Goal: Information Seeking & Learning: Learn about a topic

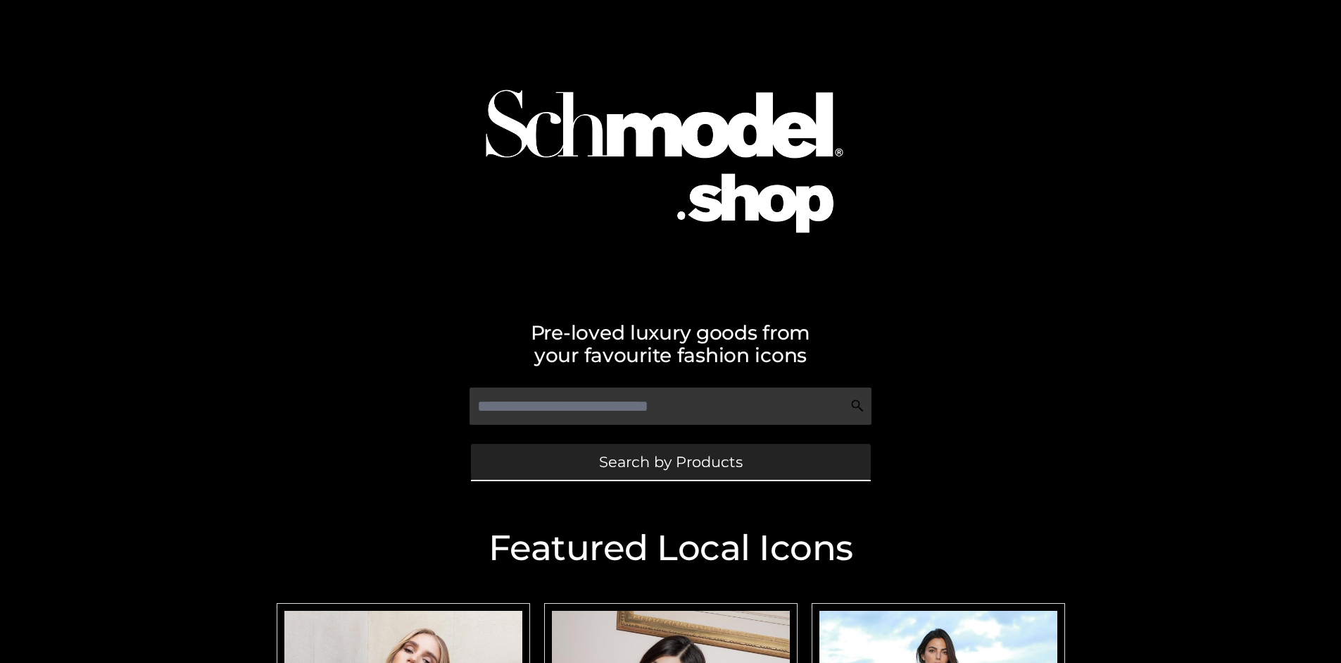
click at [670, 461] on span "Search by Products" at bounding box center [671, 461] width 144 height 15
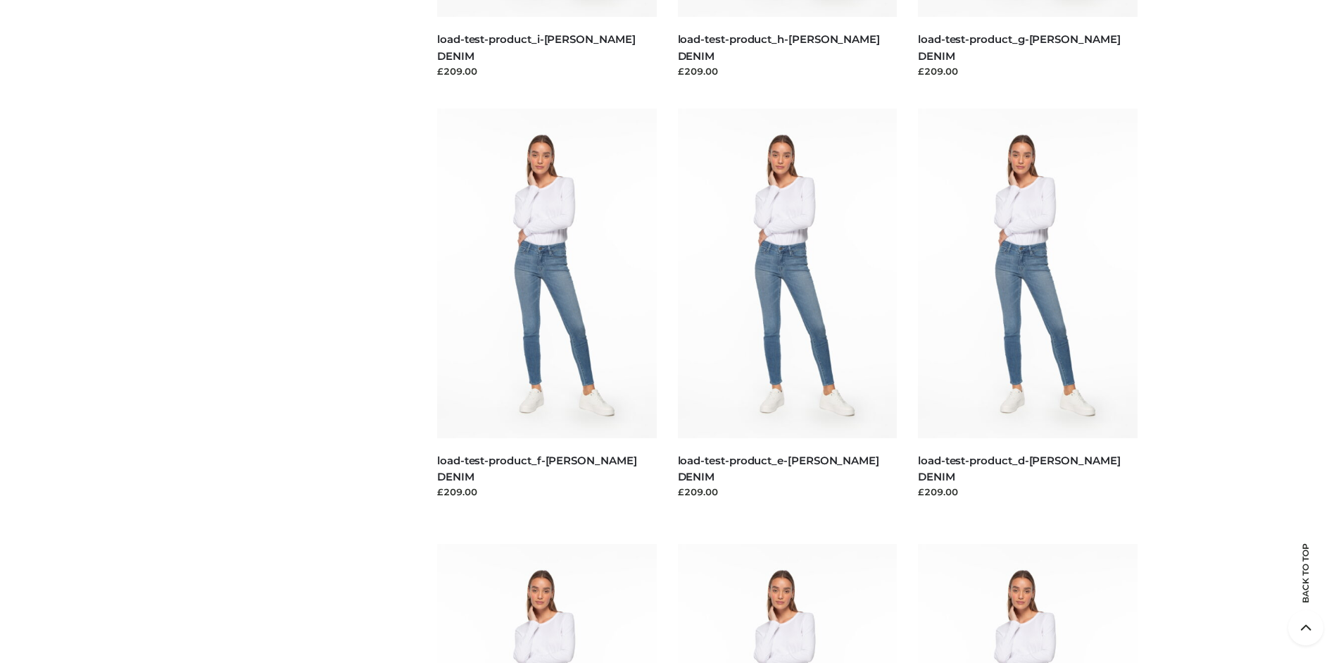
scroll to position [2954, 0]
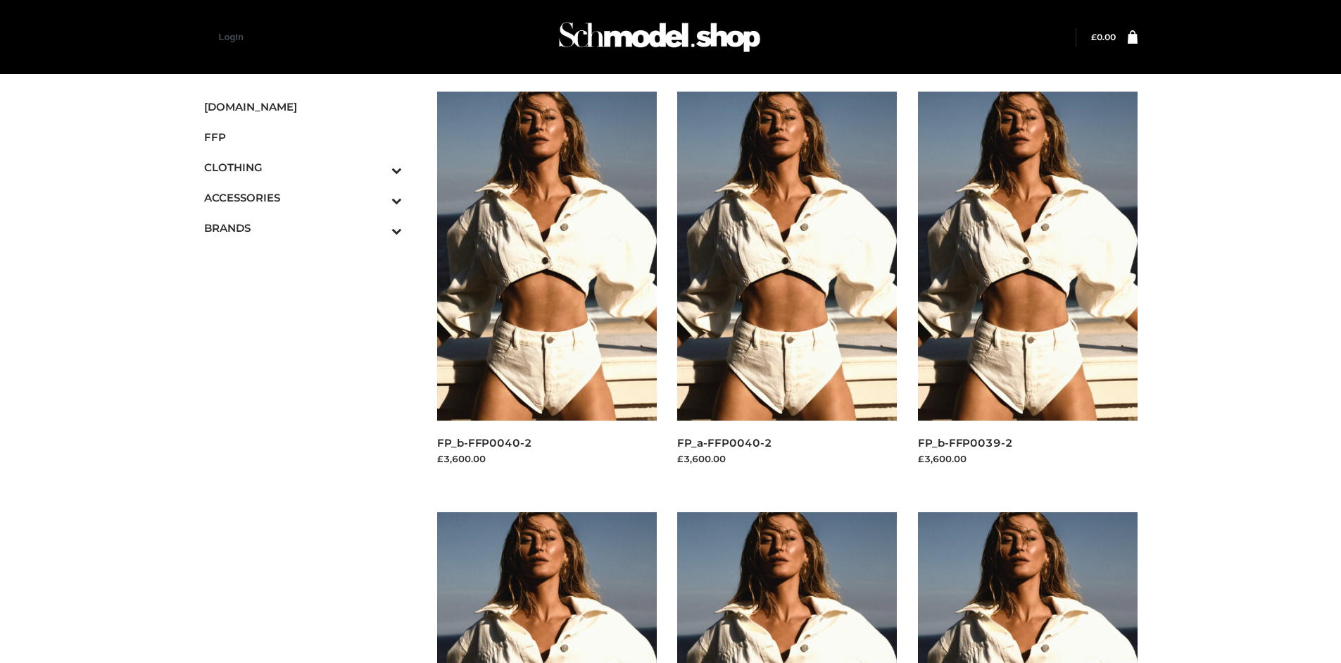
scroll to position [663, 0]
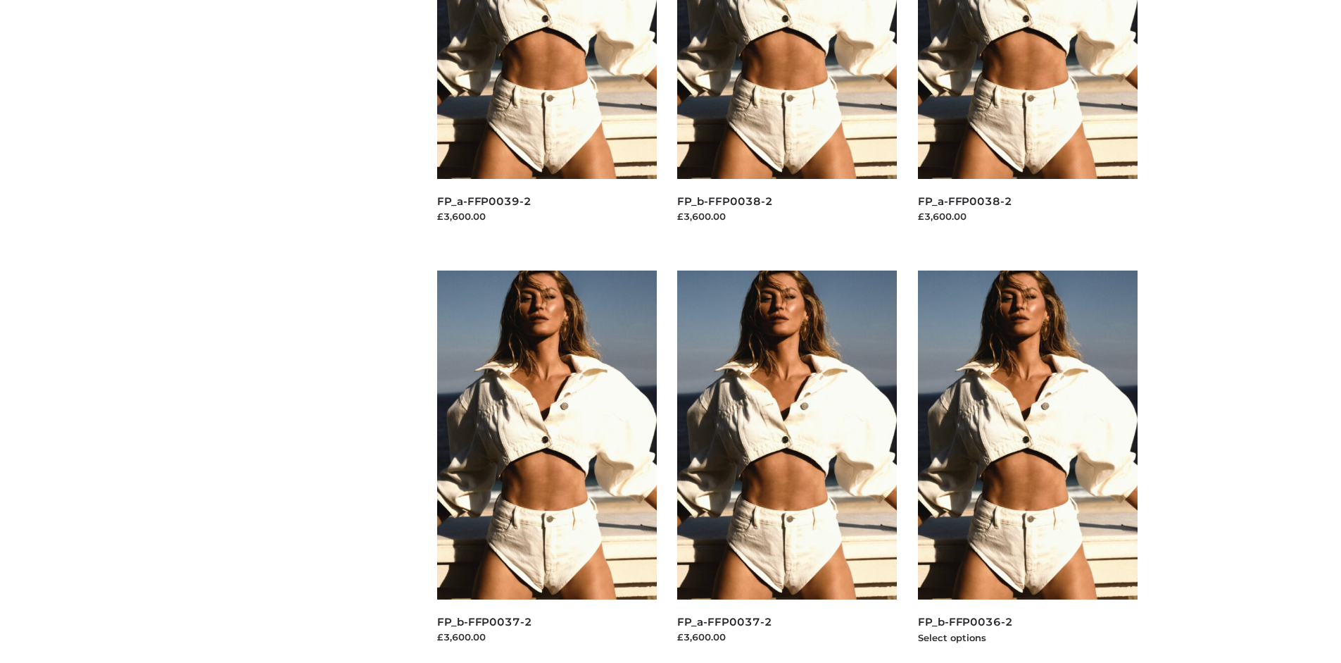
click at [1027, 466] on img at bounding box center [1028, 434] width 220 height 329
click at [546, 466] on img at bounding box center [547, 434] width 220 height 329
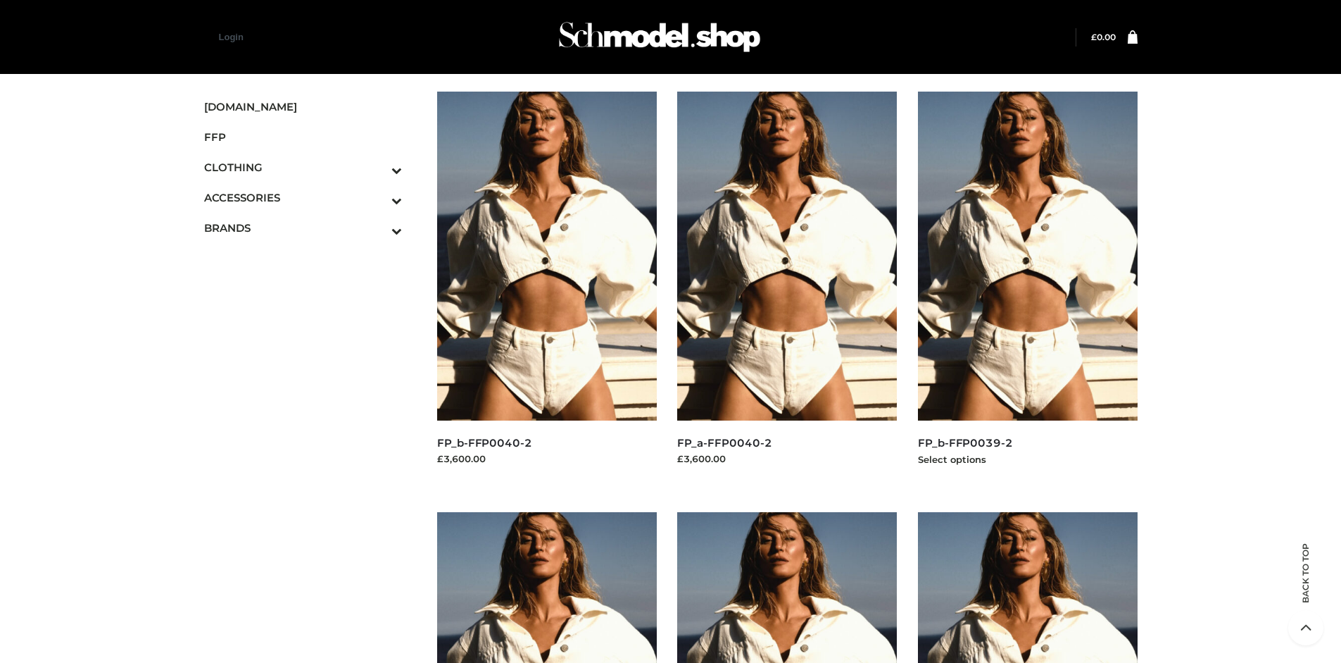
click at [1027, 287] on img at bounding box center [1028, 256] width 220 height 329
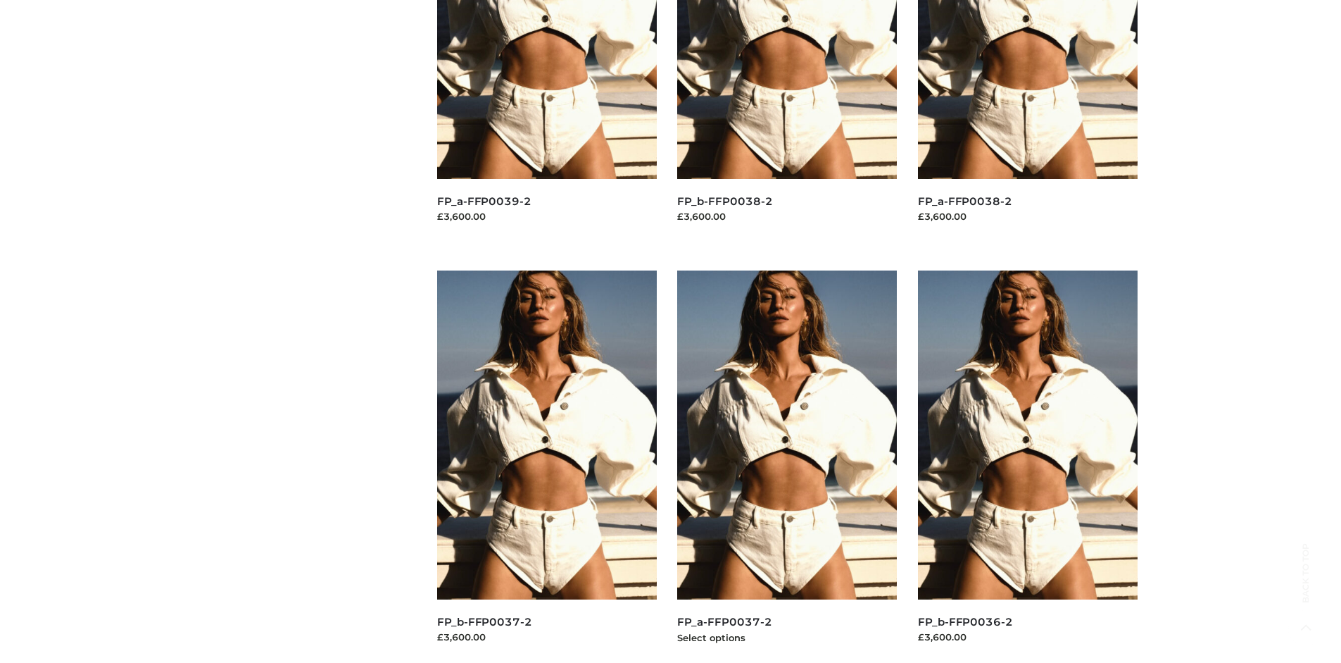
click at [787, 466] on img at bounding box center [787, 434] width 220 height 329
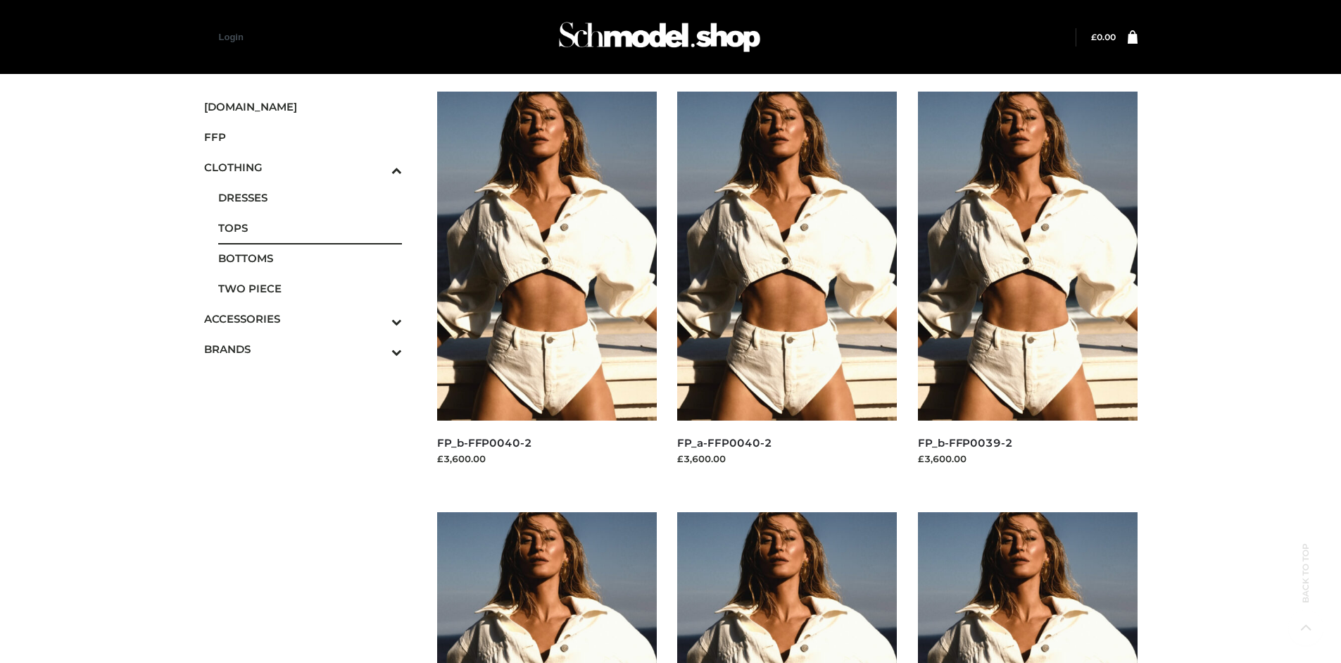
click at [310, 227] on span "TOPS" at bounding box center [310, 228] width 184 height 16
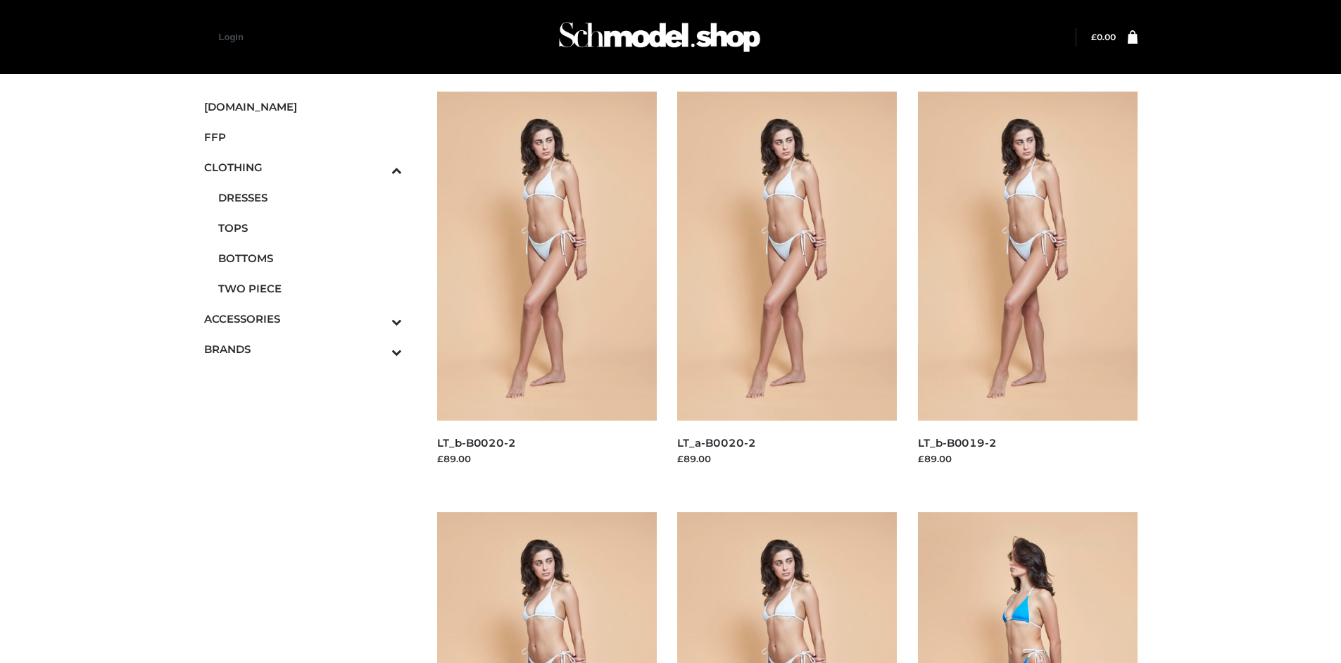
click at [1027, 587] on img at bounding box center [1028, 676] width 220 height 329
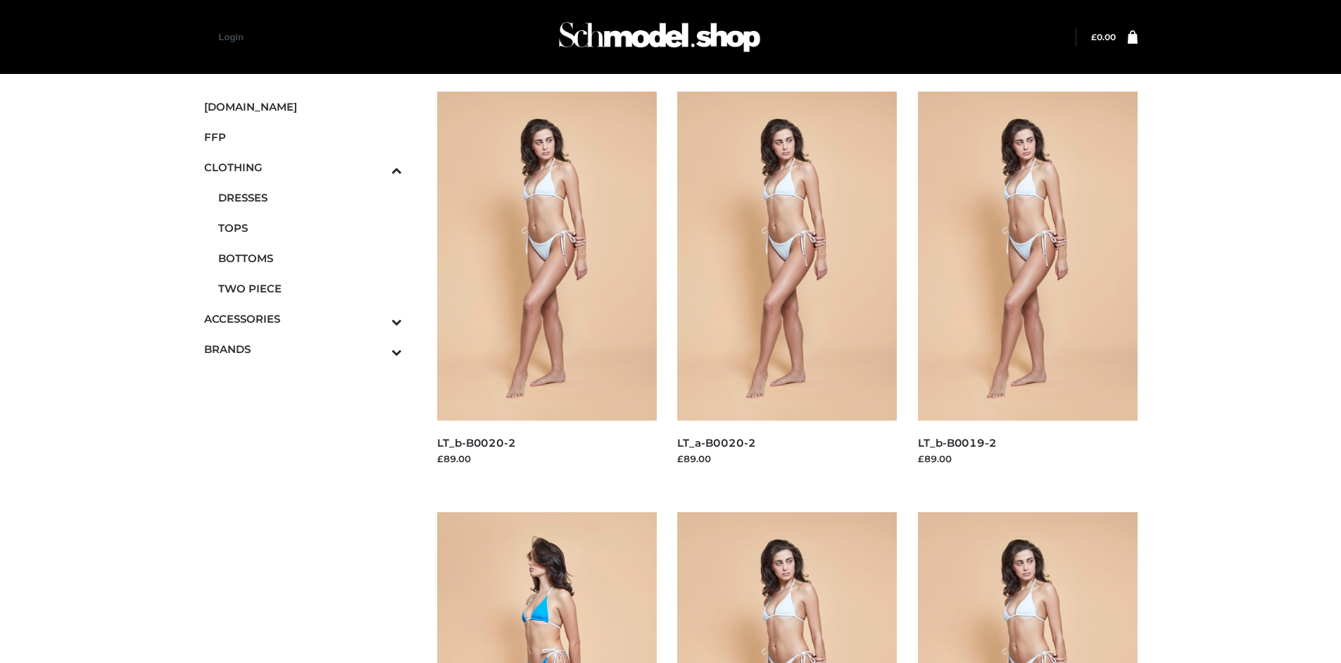
click at [546, 587] on img at bounding box center [547, 676] width 220 height 329
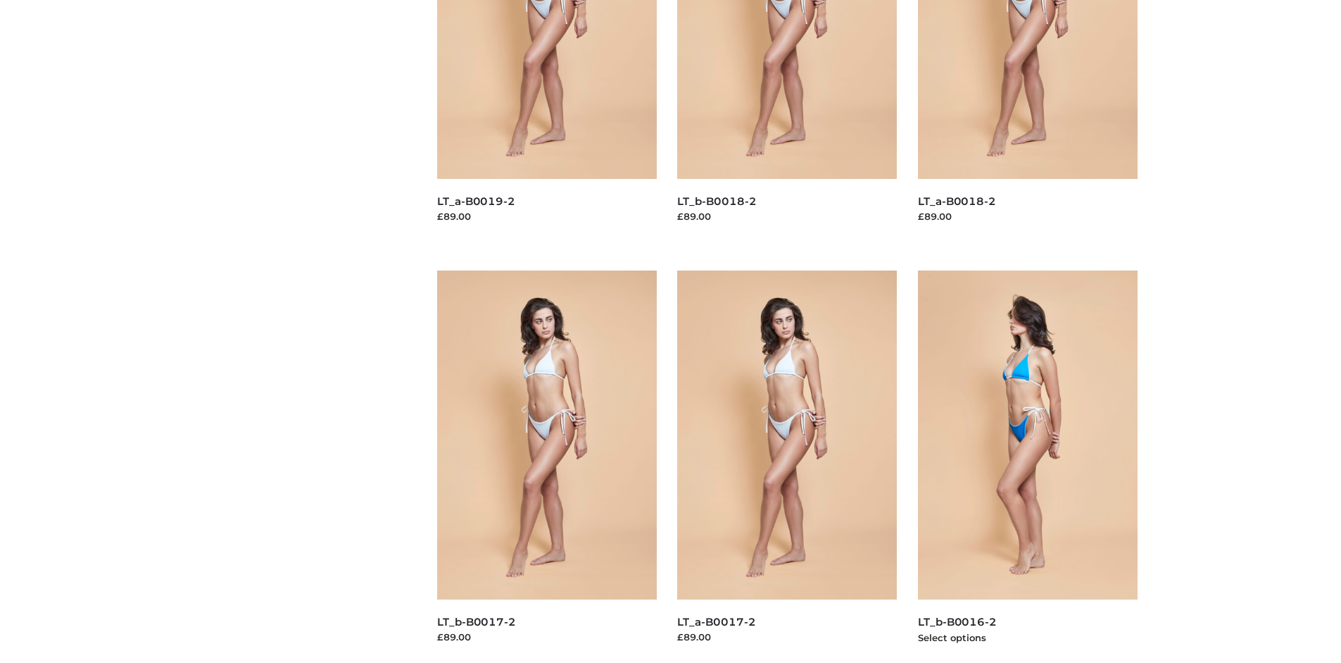
click at [1027, 466] on img at bounding box center [1028, 434] width 220 height 329
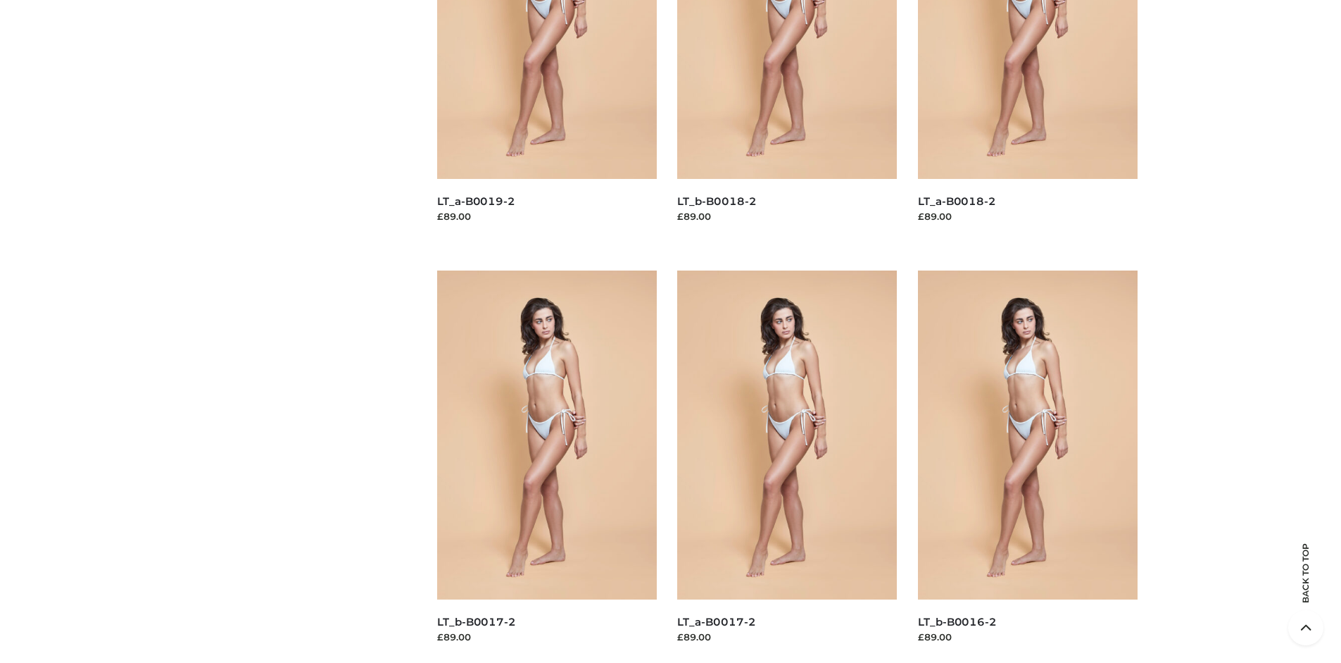
scroll to position [0, 0]
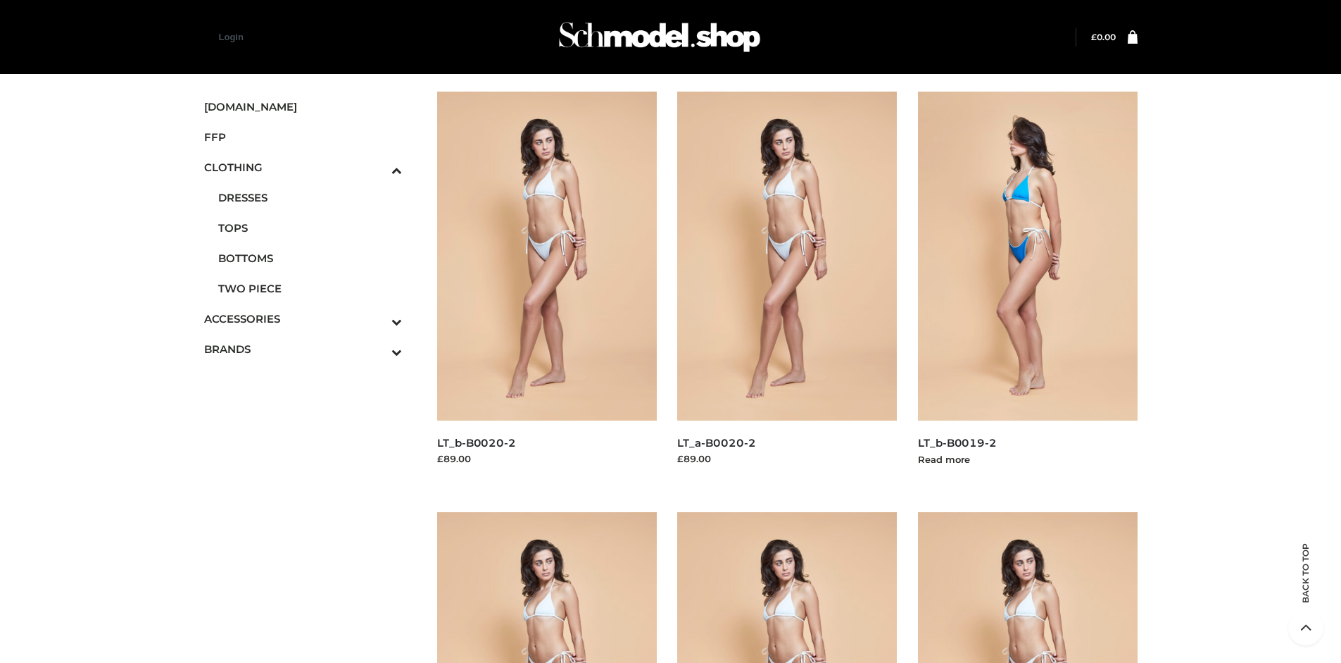
click at [1027, 287] on img at bounding box center [1028, 256] width 220 height 329
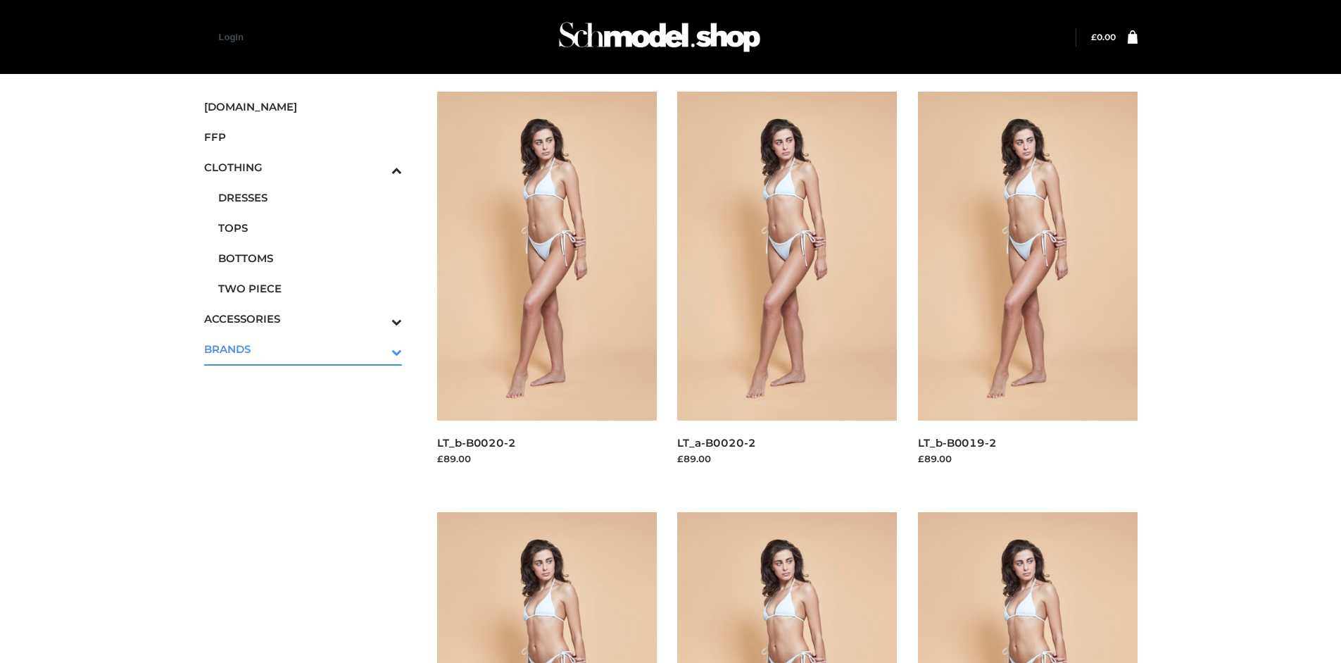
click at [377, 349] on icon "Toggle Submenu" at bounding box center [323, 352] width 158 height 16
click at [310, 371] on span "OPP SWIMWEAR" at bounding box center [310, 379] width 184 height 16
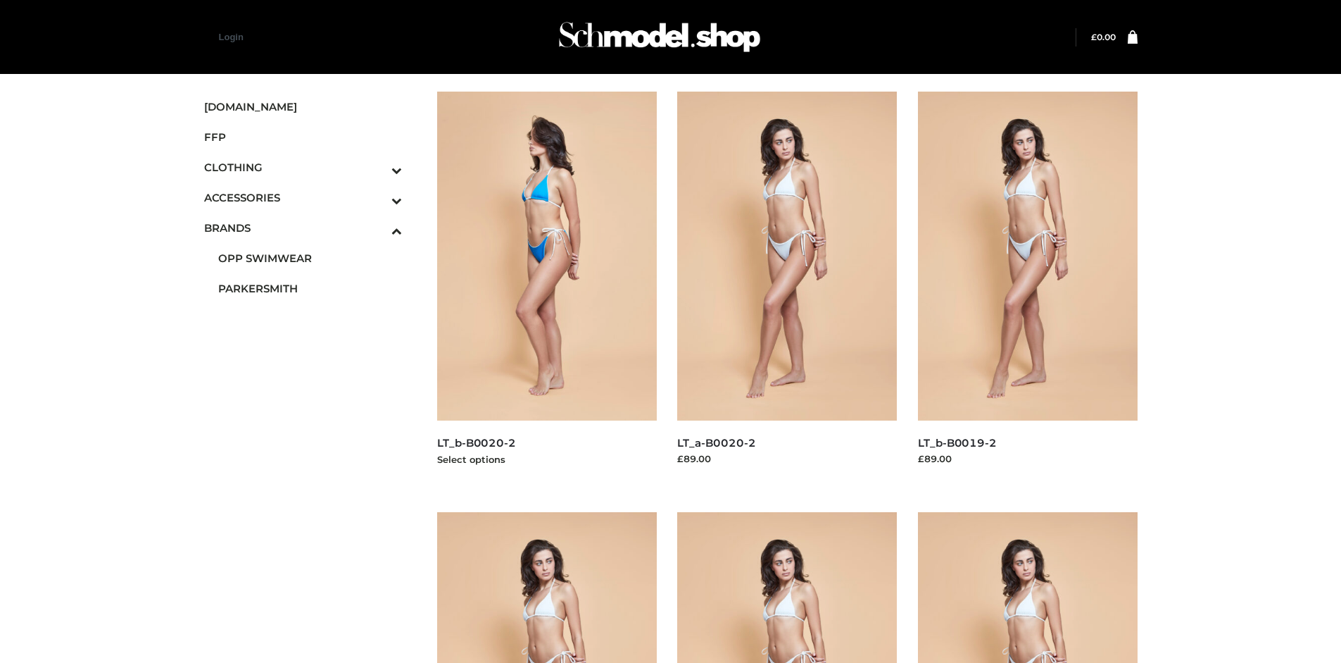
click at [546, 287] on img at bounding box center [547, 256] width 220 height 329
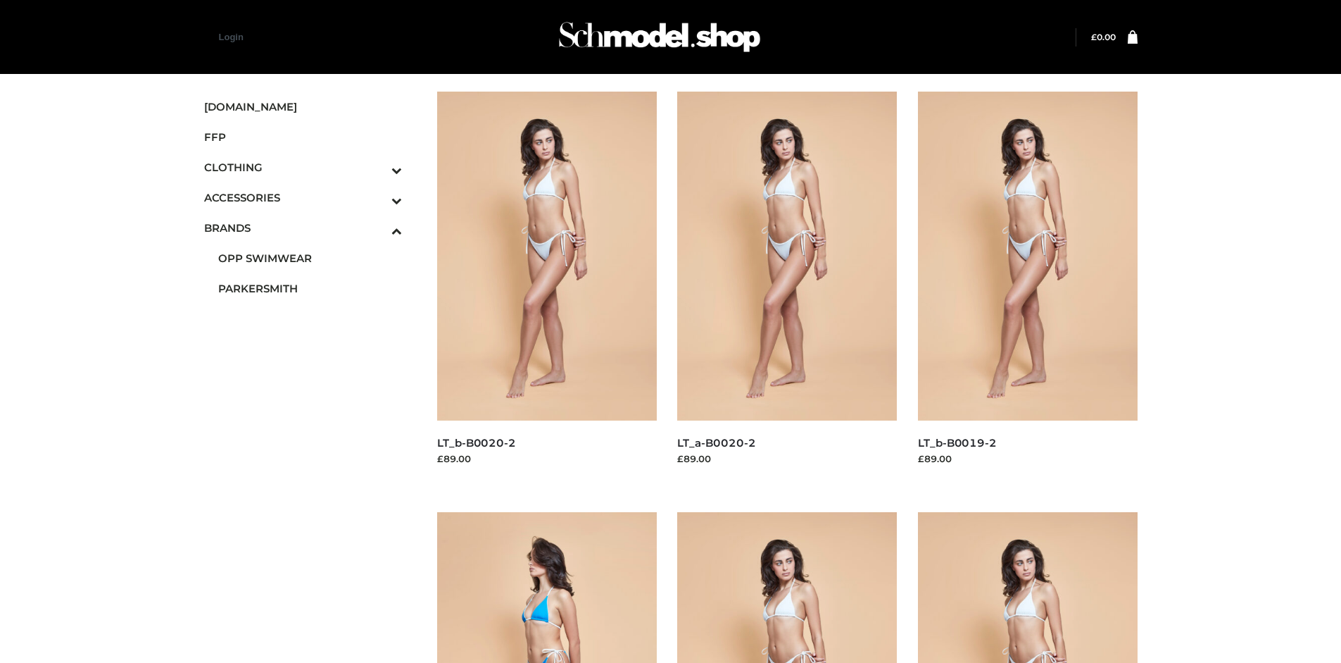
click at [546, 587] on img at bounding box center [547, 676] width 220 height 329
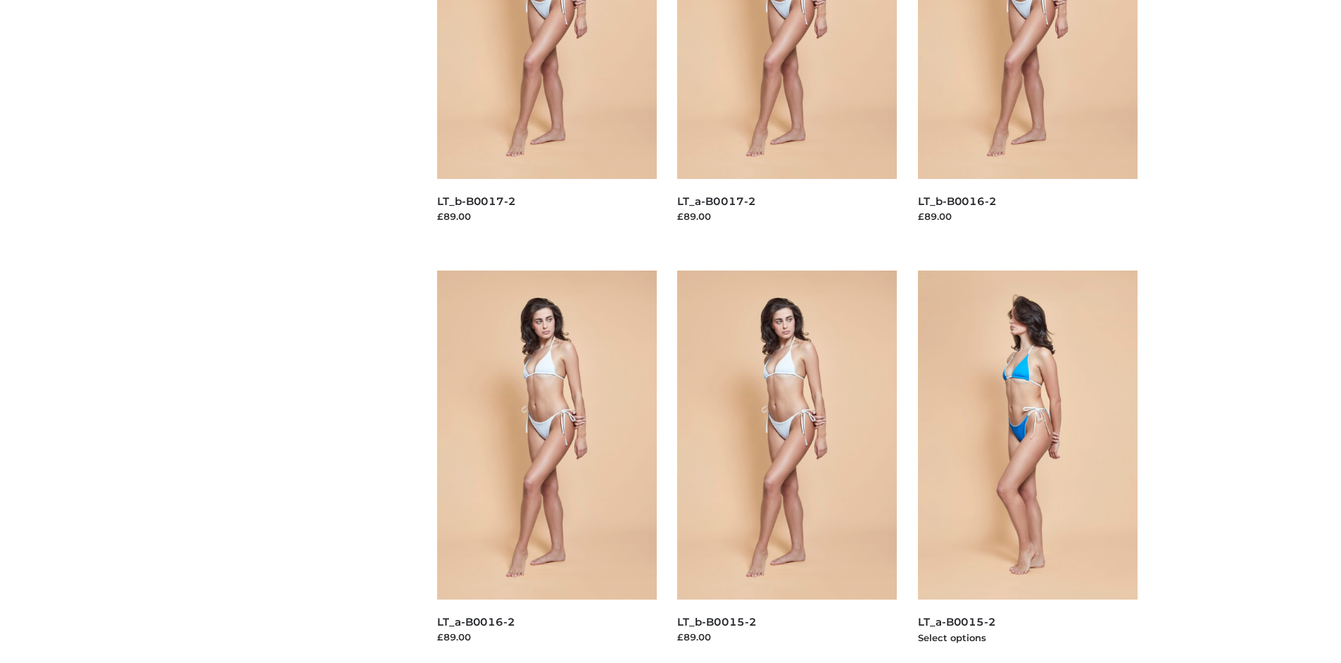
click at [1027, 466] on img at bounding box center [1028, 434] width 220 height 329
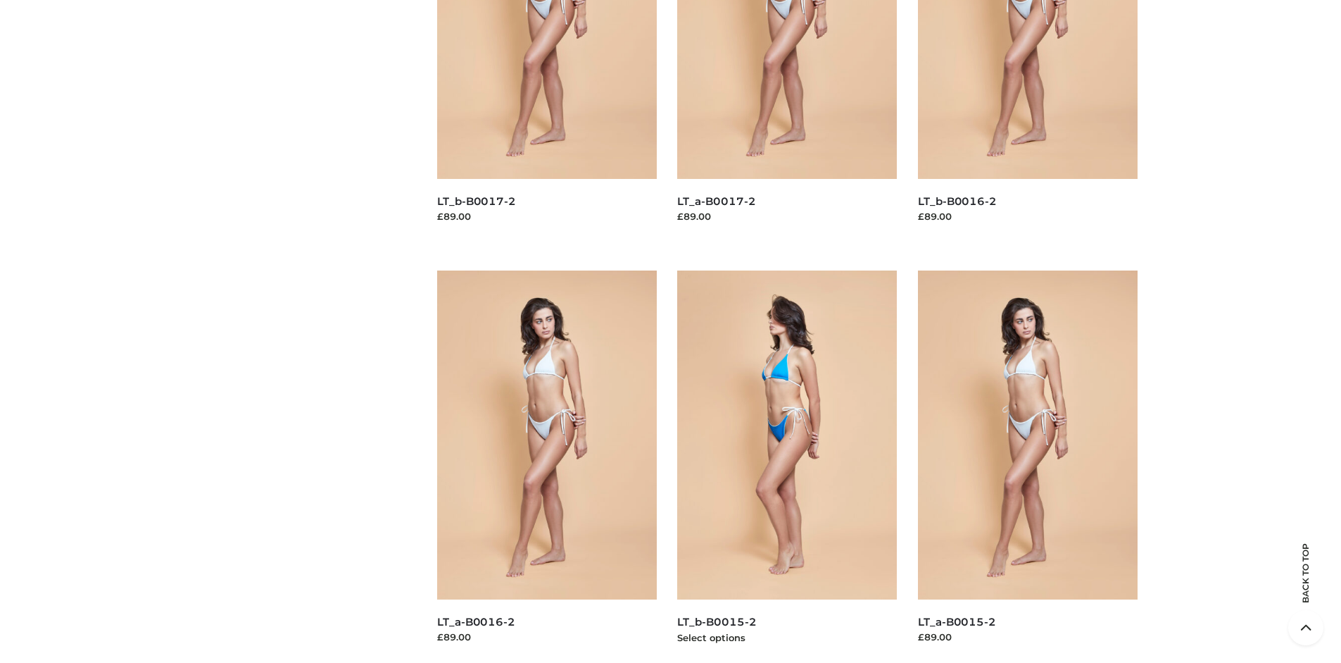
click at [787, 466] on img at bounding box center [787, 434] width 220 height 329
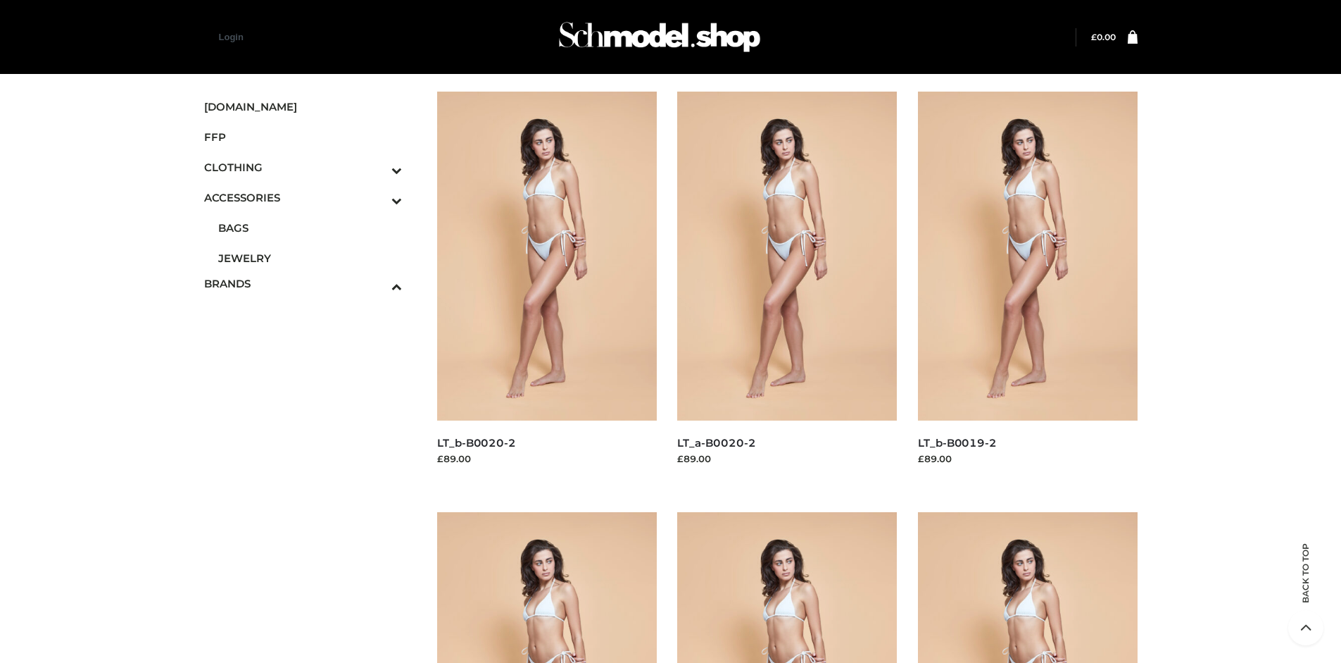
click at [310, 258] on span "JEWELRY" at bounding box center [310, 258] width 184 height 16
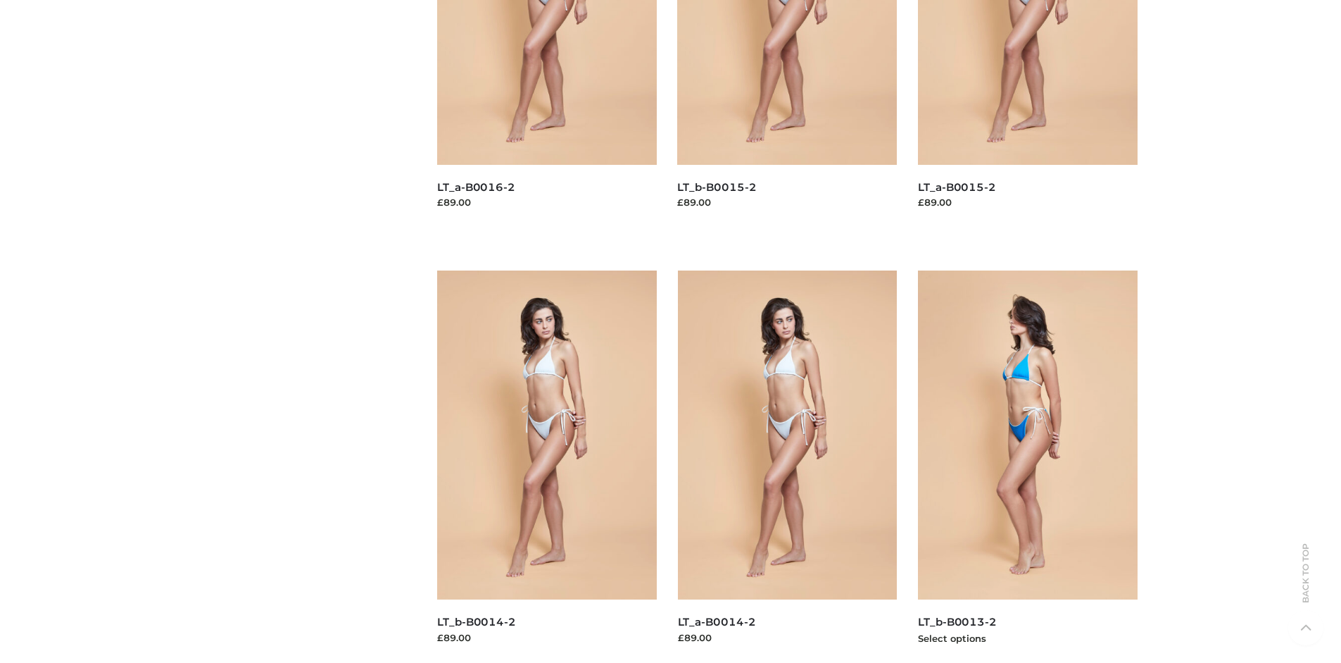
click at [1027, 466] on img at bounding box center [1028, 434] width 220 height 329
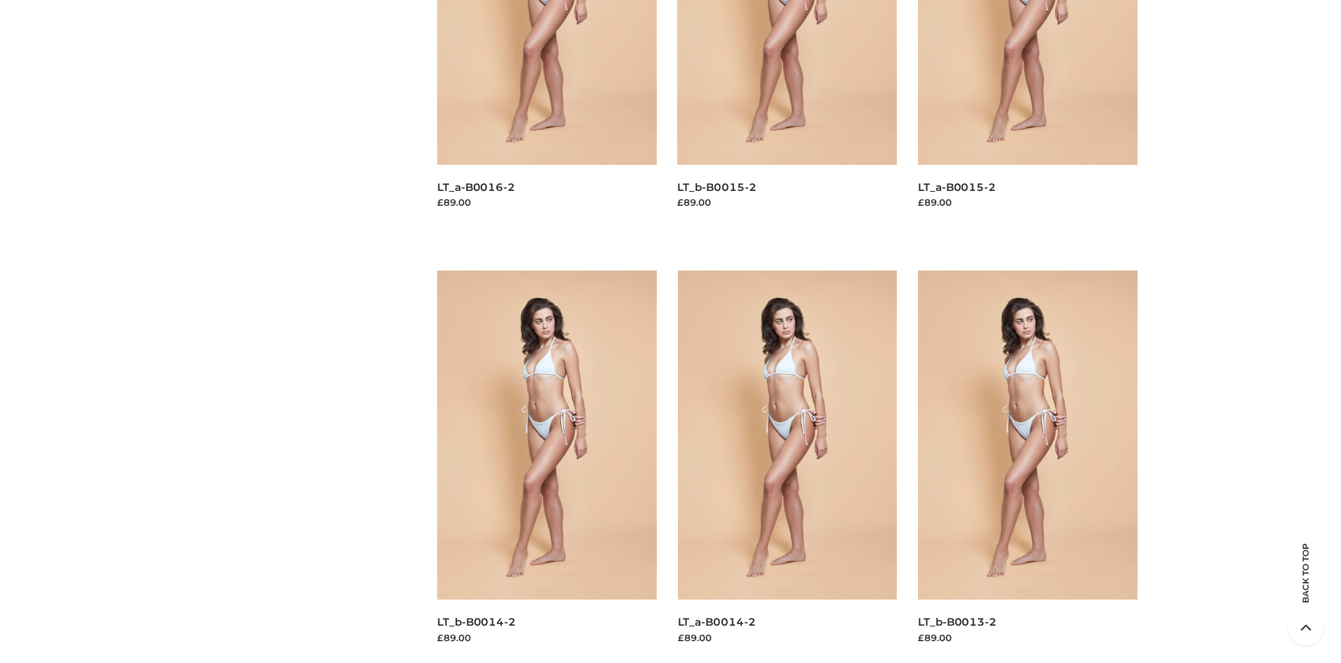
scroll to position [663, 0]
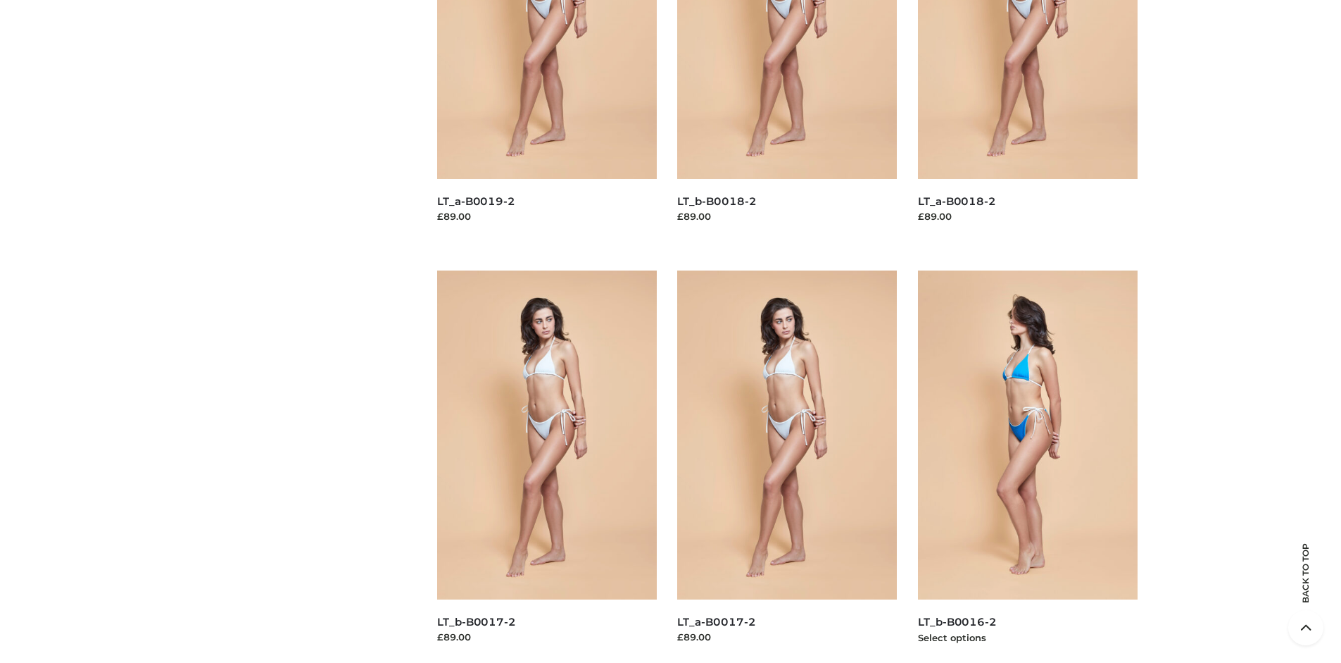
click at [1027, 466] on img at bounding box center [1028, 434] width 220 height 329
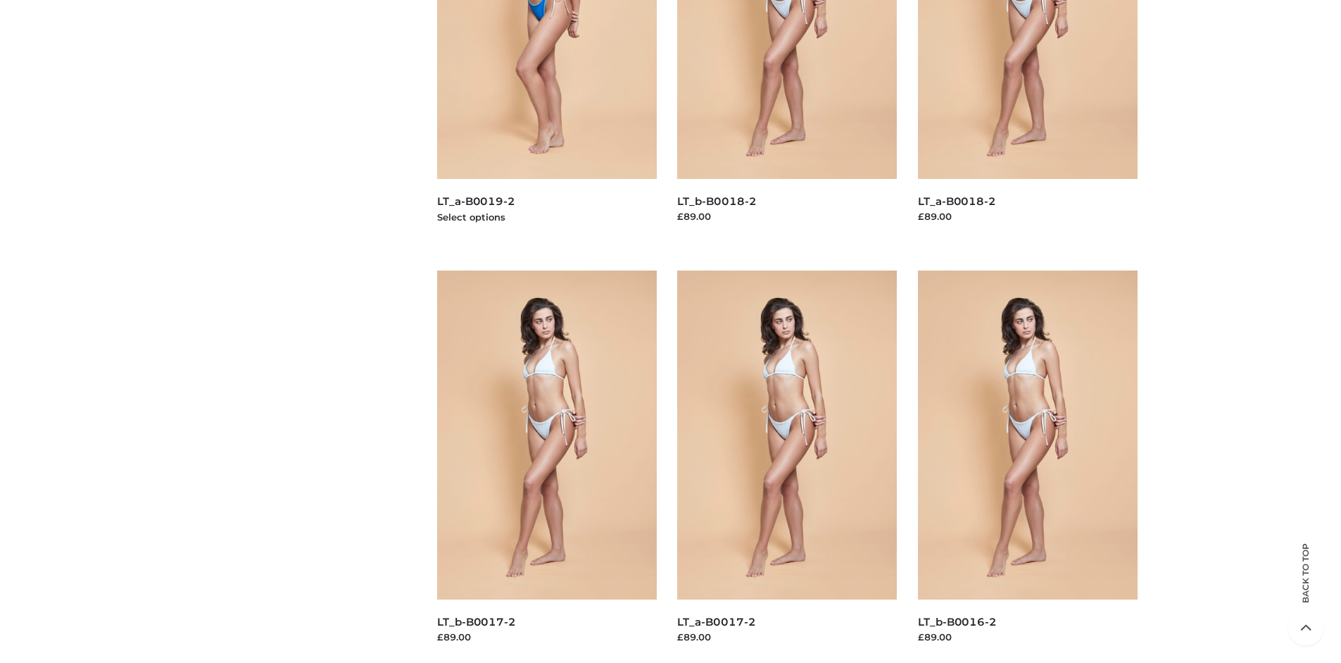
scroll to position [0, 0]
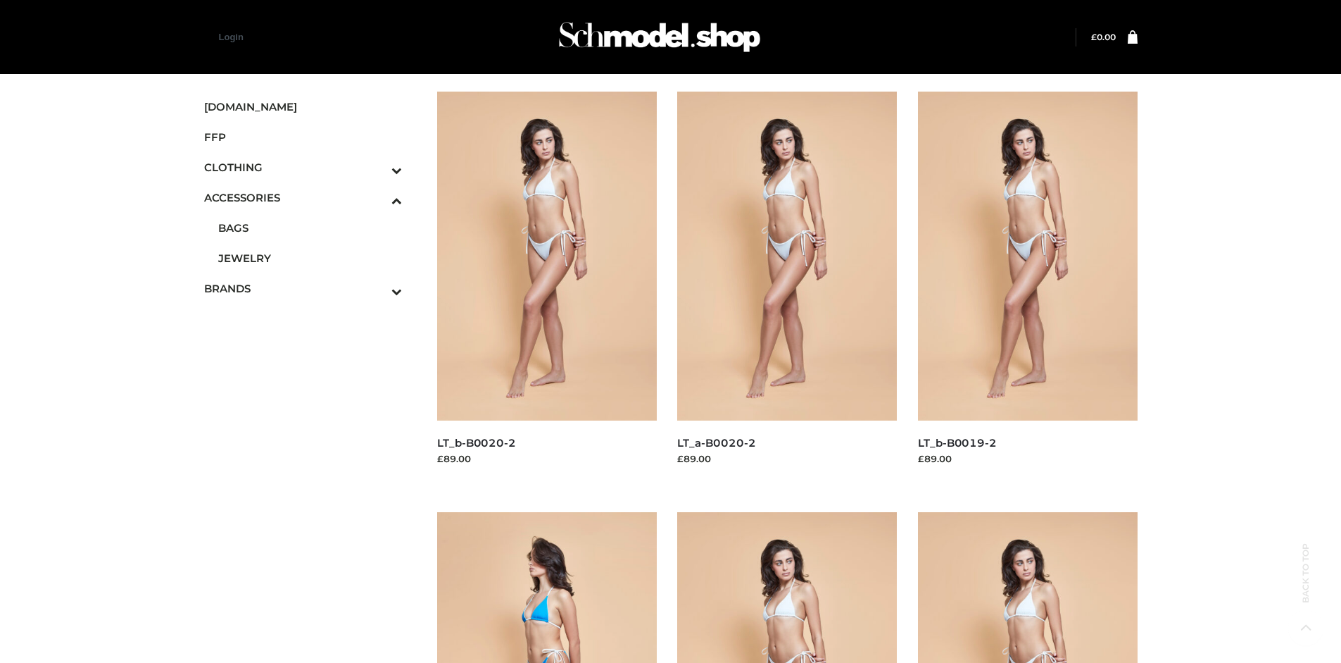
click at [546, 587] on img at bounding box center [547, 676] width 220 height 329
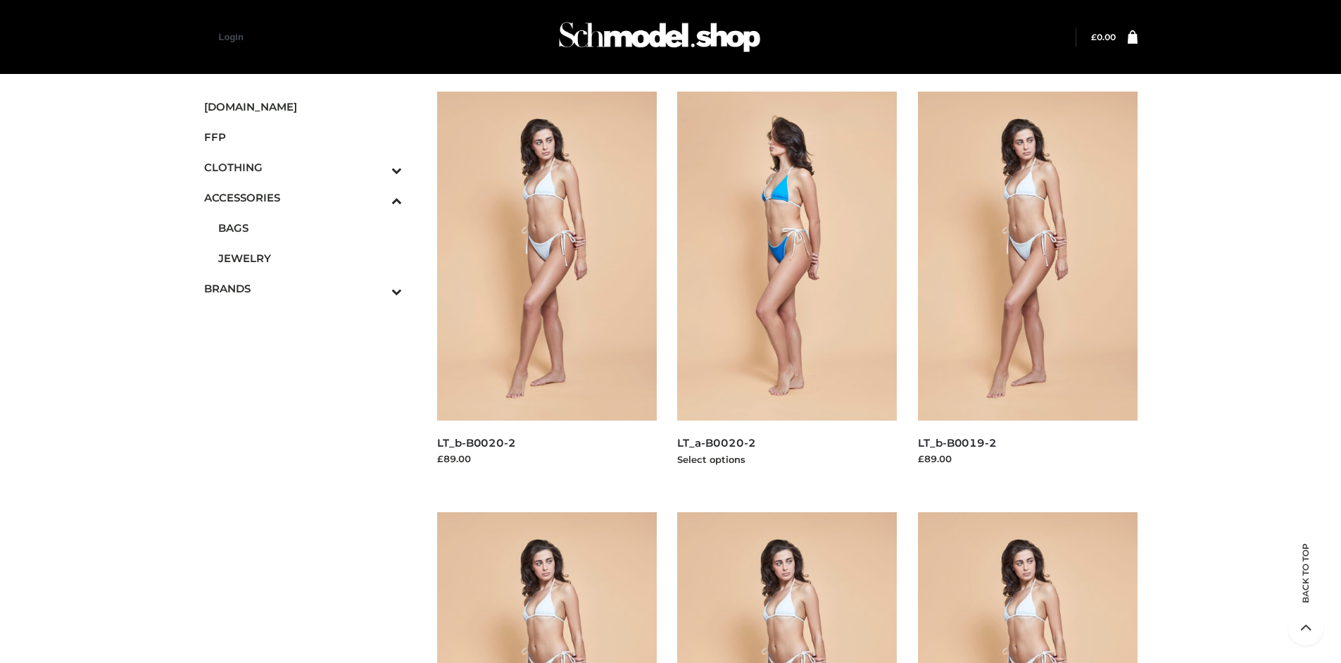
click at [787, 287] on img at bounding box center [787, 256] width 220 height 329
